Goal: Information Seeking & Learning: Learn about a topic

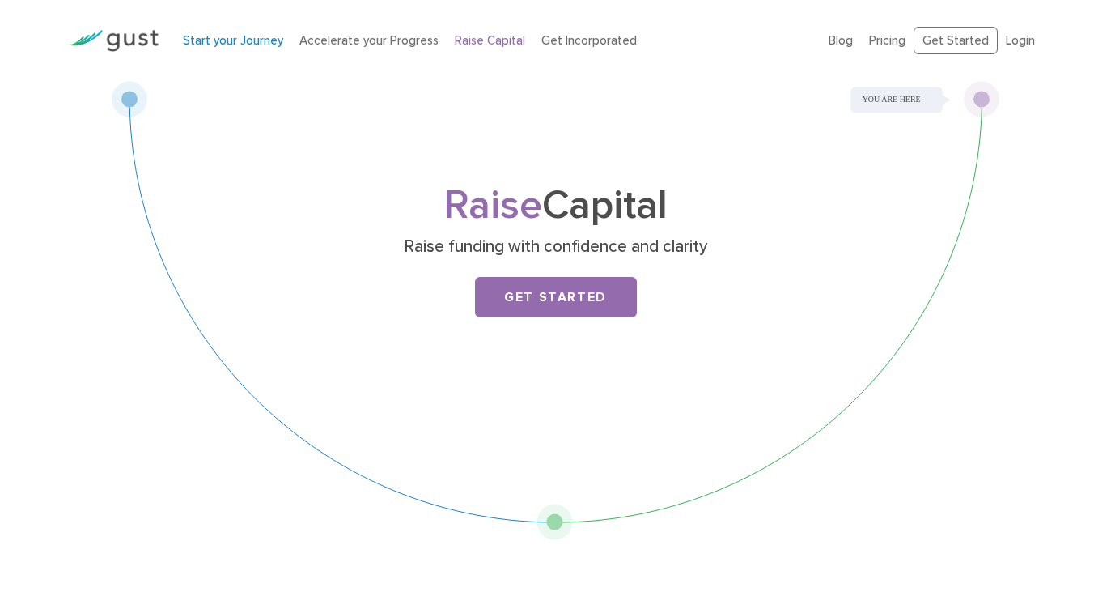
click at [241, 45] on link "Start your Journey" at bounding box center [233, 40] width 100 height 15
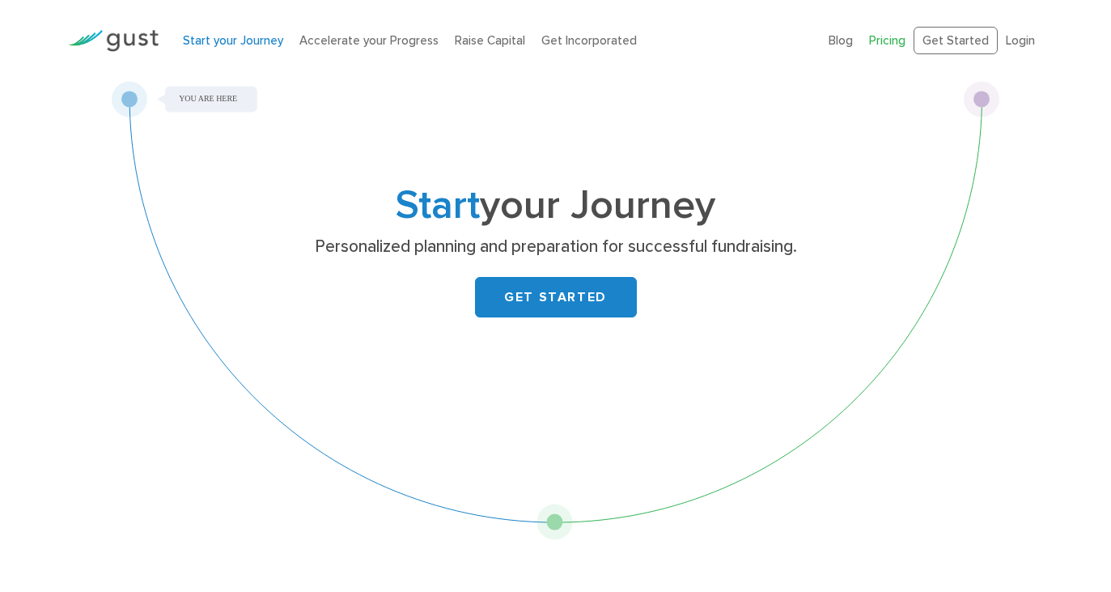
click at [892, 45] on link "Pricing" at bounding box center [887, 40] width 36 height 15
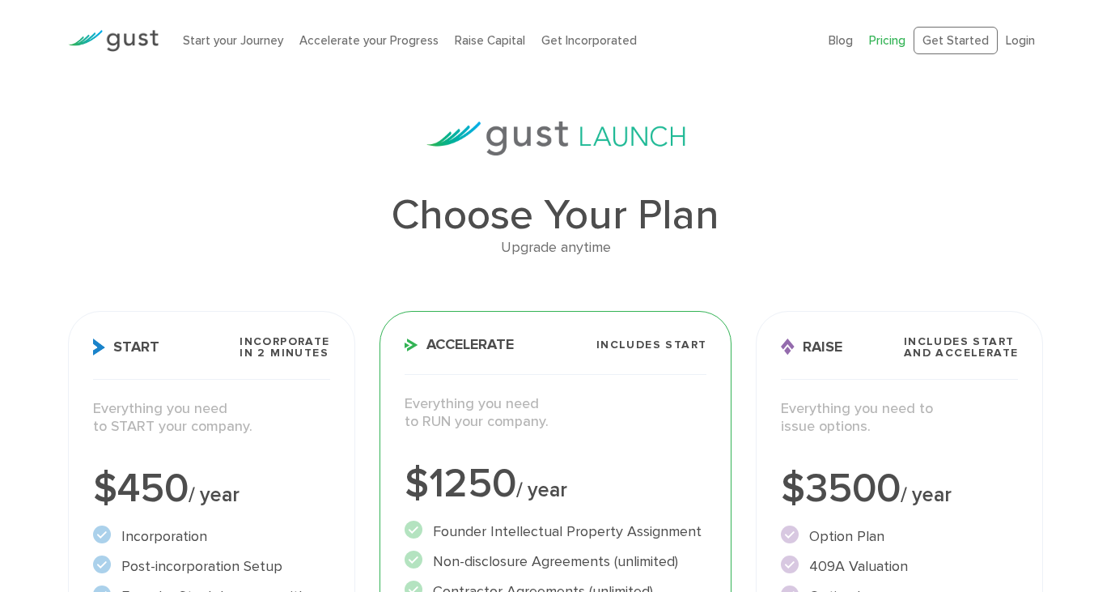
click at [188, 263] on div "Choose Your Plan Upgrade anytime Start Incorporate in 2 Minutes Everything you …" at bounding box center [556, 553] width 1001 height 865
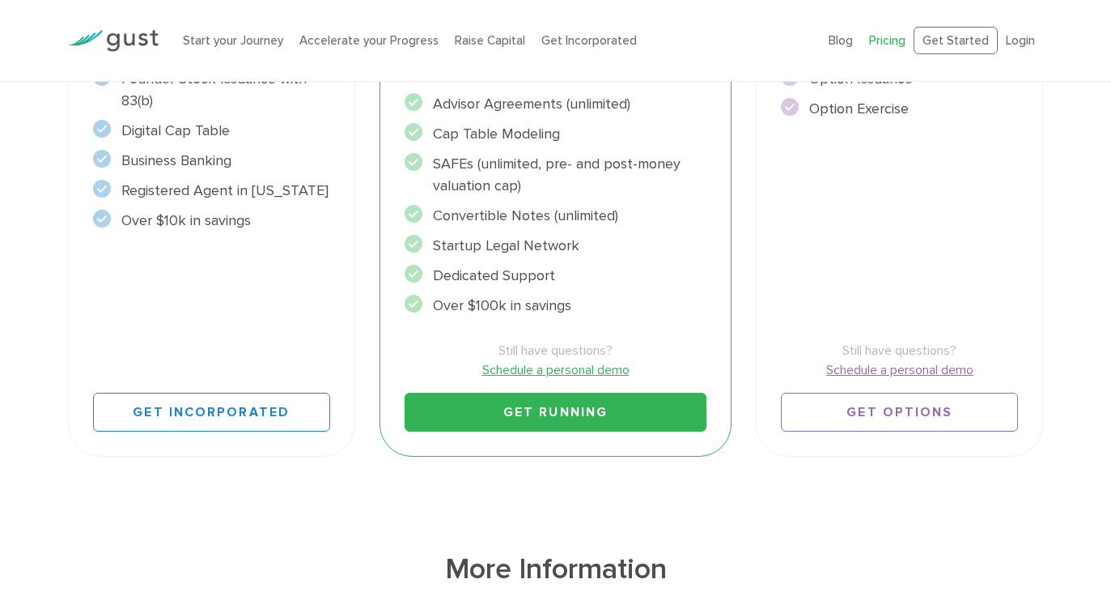
scroll to position [376, 0]
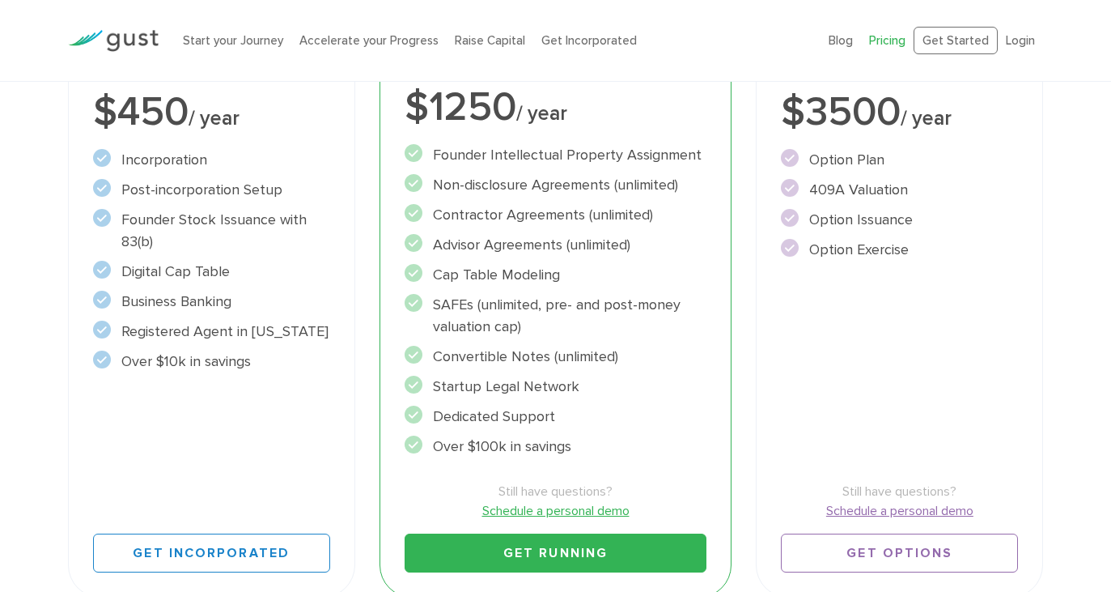
click at [622, 128] on div "Accelerate Includes START Everything you need to RUN your company. $1250 / year…" at bounding box center [556, 265] width 353 height 663
